Goal: Contribute content

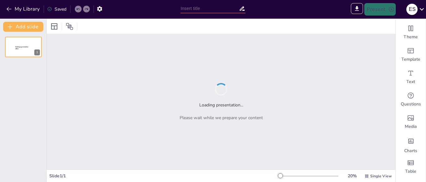
type input "Desarraigo y Desprotección: Un Análisis de la Vulneración de Derechos Humanos e…"
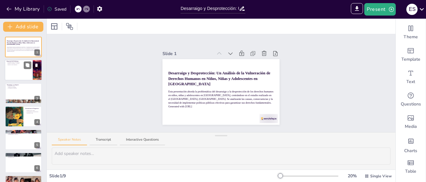
click at [17, 72] on div at bounding box center [23, 70] width 37 height 21
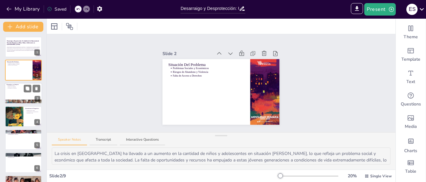
click at [12, 92] on div at bounding box center [23, 93] width 37 height 21
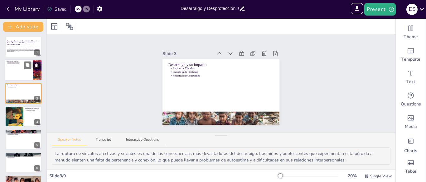
click at [12, 75] on div at bounding box center [23, 70] width 37 height 21
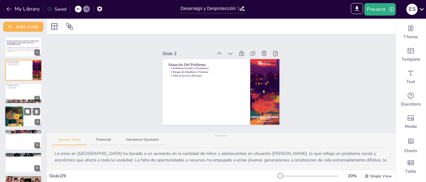
click at [10, 115] on div at bounding box center [14, 116] width 19 height 26
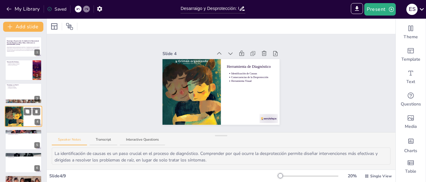
scroll to position [9, 0]
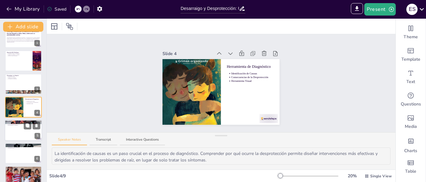
click at [13, 133] on div at bounding box center [23, 130] width 37 height 21
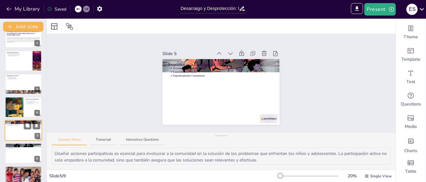
scroll to position [33, 0]
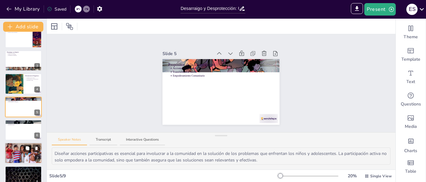
click at [17, 158] on div at bounding box center [23, 153] width 37 height 25
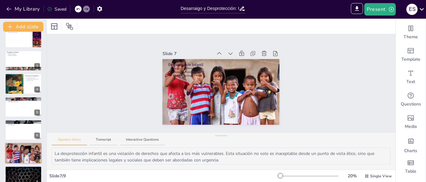
scroll to position [65, 0]
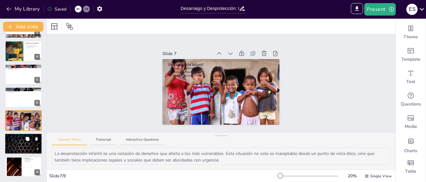
click at [19, 146] on div at bounding box center [23, 143] width 37 height 21
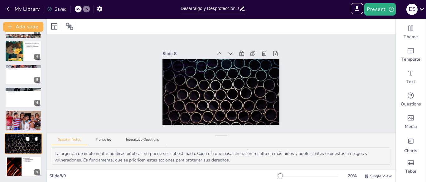
click at [21, 153] on div at bounding box center [23, 143] width 37 height 21
click at [25, 166] on div at bounding box center [23, 166] width 37 height 21
type textarea "La vulneración de derechos es un tema crítico que debe ser abordado con serieda…"
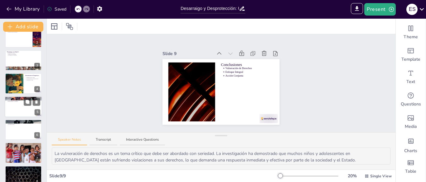
scroll to position [0, 0]
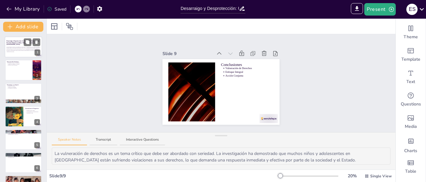
click at [16, 46] on div "Esta presentación aborda la problemática del desarraigo y la desprotección de l…" at bounding box center [24, 49] width 34 height 9
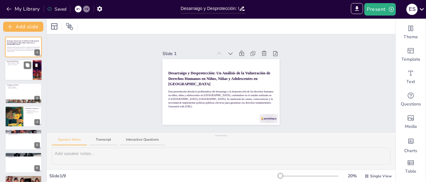
click at [21, 69] on div at bounding box center [23, 70] width 37 height 21
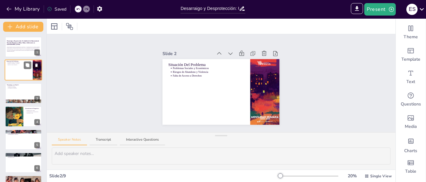
type textarea "La crisis en [GEOGRAPHIC_DATA] ha llevado a un aumento en la cantidad de niños …"
